Goal: Task Accomplishment & Management: Use online tool/utility

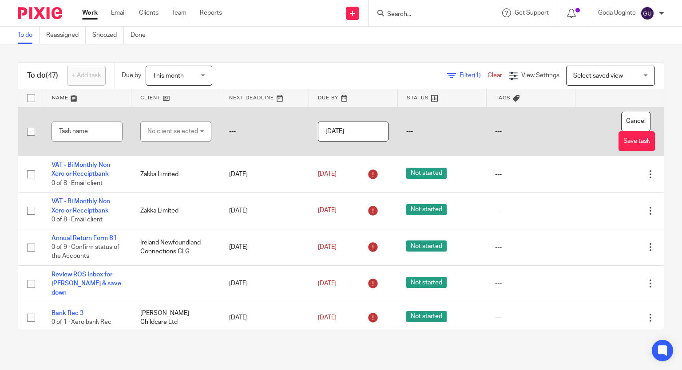
click at [89, 134] on input "text" at bounding box center [87, 132] width 71 height 20
type input "Review VAT"
click at [188, 135] on div "No client selected" at bounding box center [172, 131] width 51 height 19
type input "CORMA"
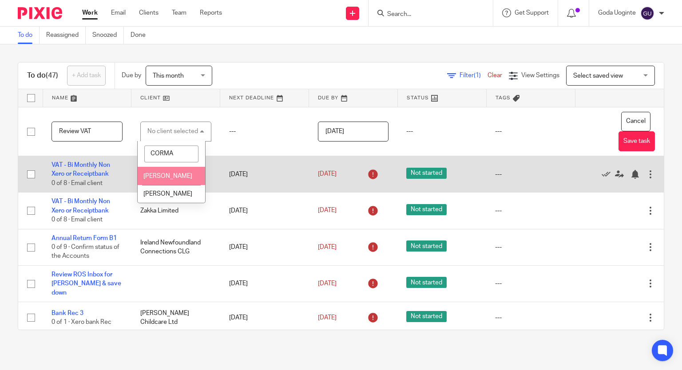
click at [168, 175] on span "[PERSON_NAME]" at bounding box center [167, 176] width 49 height 6
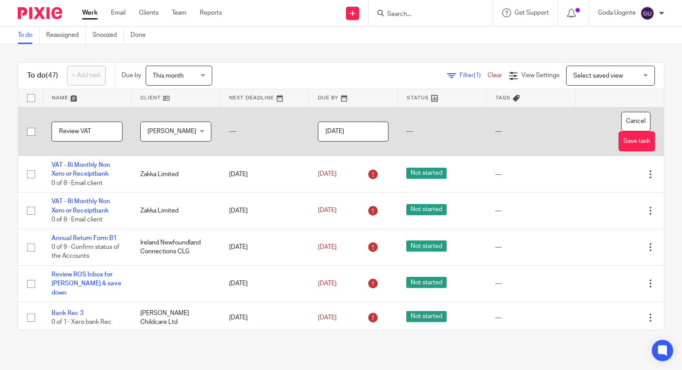
click at [619, 137] on button "Save task" at bounding box center [637, 141] width 36 height 20
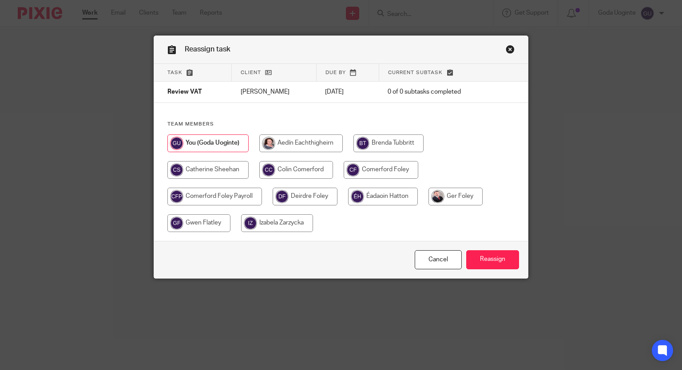
click at [298, 169] on input "radio" at bounding box center [296, 170] width 74 height 18
radio input "true"
click at [479, 256] on input "Reassign" at bounding box center [492, 260] width 53 height 19
